Goal: Task Accomplishment & Management: Complete application form

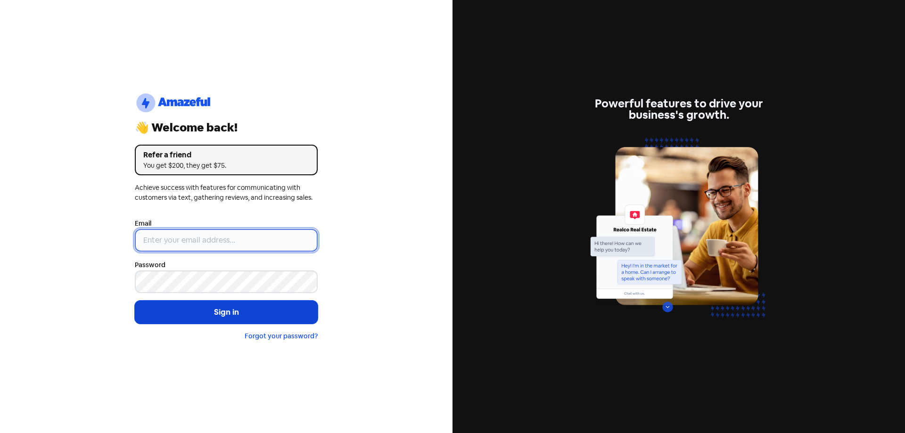
type input "[EMAIL_ADDRESS][DOMAIN_NAME]"
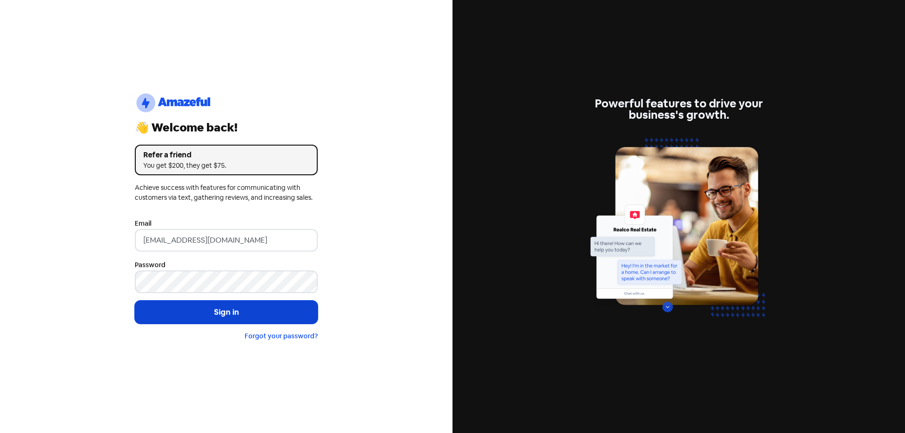
click at [224, 307] on button "Sign in" at bounding box center [226, 313] width 183 height 24
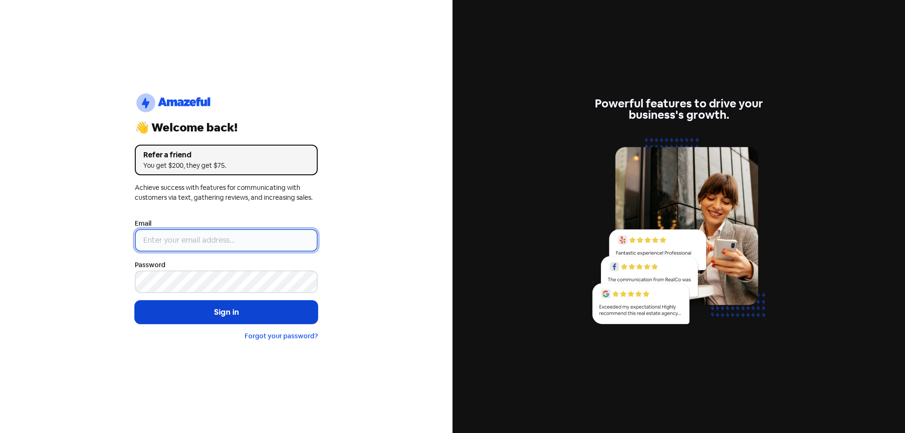
type input "[EMAIL_ADDRESS][DOMAIN_NAME]"
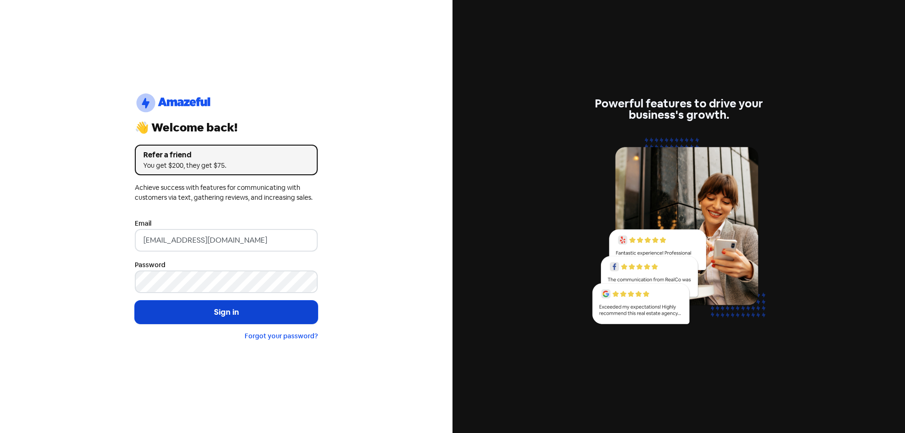
click at [247, 313] on button "Sign in" at bounding box center [226, 313] width 183 height 24
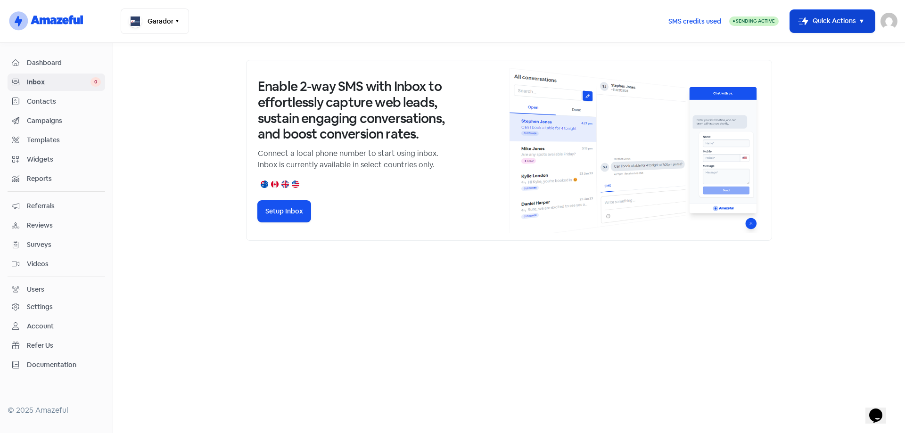
click at [855, 14] on button "Icon For Thunder-move Quick Actions" at bounding box center [832, 21] width 85 height 23
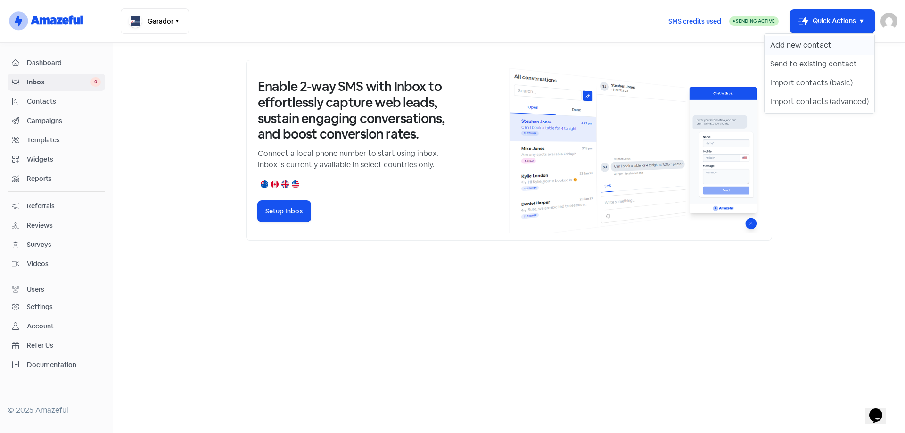
click at [813, 45] on button "Add new contact" at bounding box center [820, 45] width 110 height 19
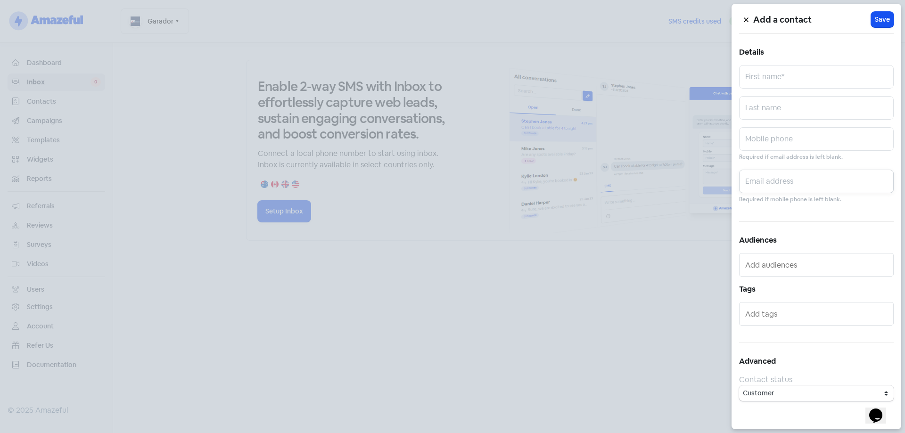
click at [778, 175] on input "text" at bounding box center [816, 182] width 155 height 24
paste input "andreeturner42@gmail.com"
type input "andreeturner42@gmail.com"
click at [794, 72] on input "text" at bounding box center [816, 77] width 155 height 24
type input "Andree"
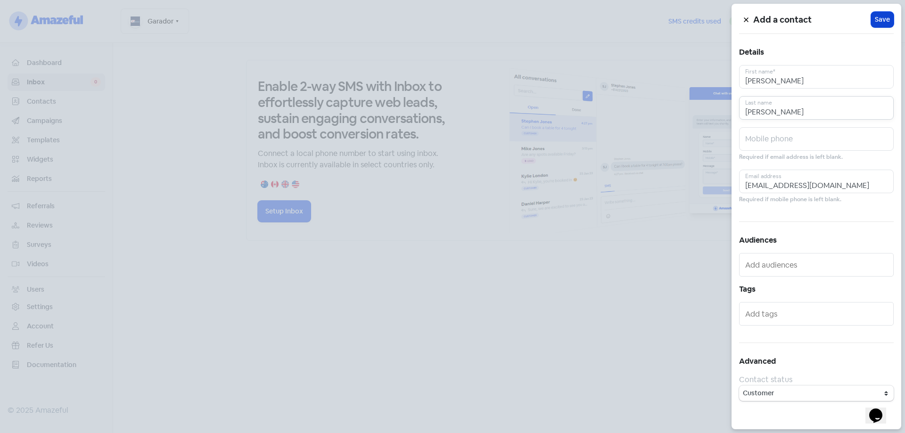
type input "Turner"
click at [891, 17] on button "Icon For Loading Save" at bounding box center [882, 20] width 23 height 16
